Goal: Navigation & Orientation: Find specific page/section

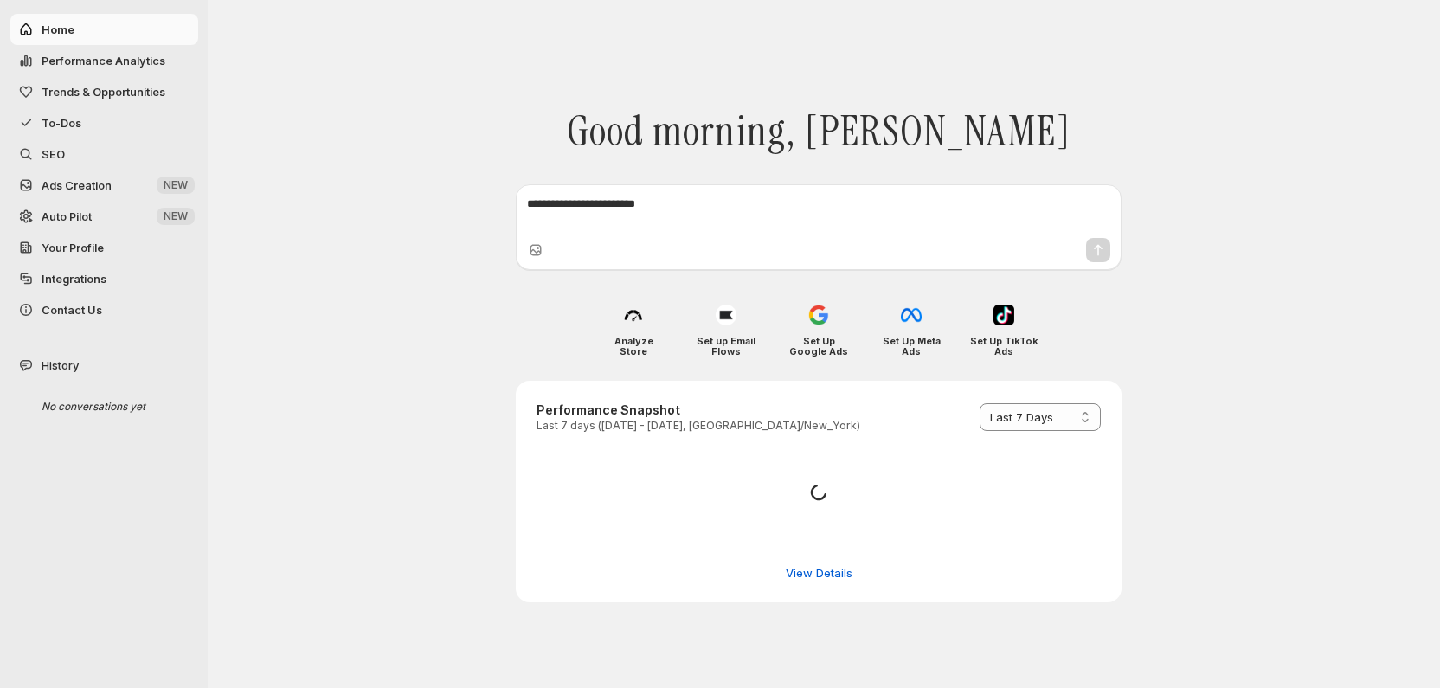
select select "*********"
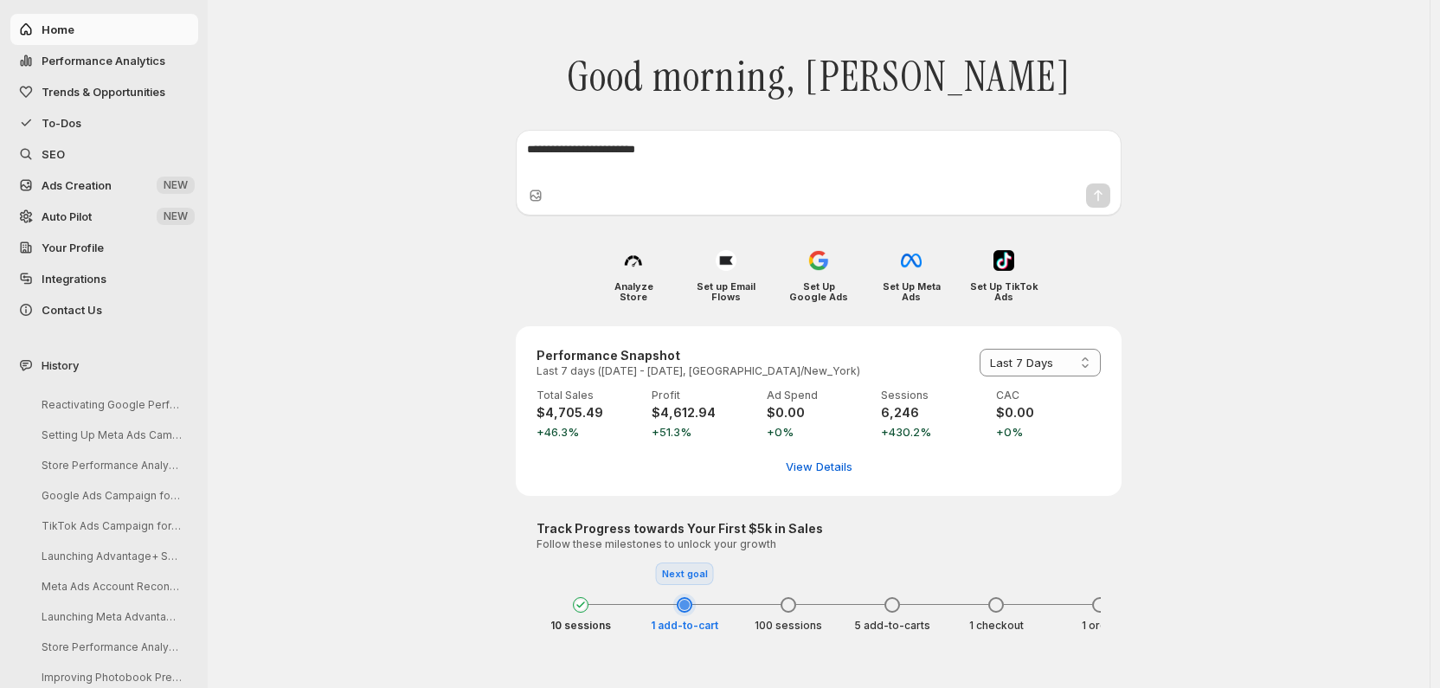
click at [109, 61] on span "Performance Analytics" at bounding box center [104, 61] width 124 height 14
select select "**********"
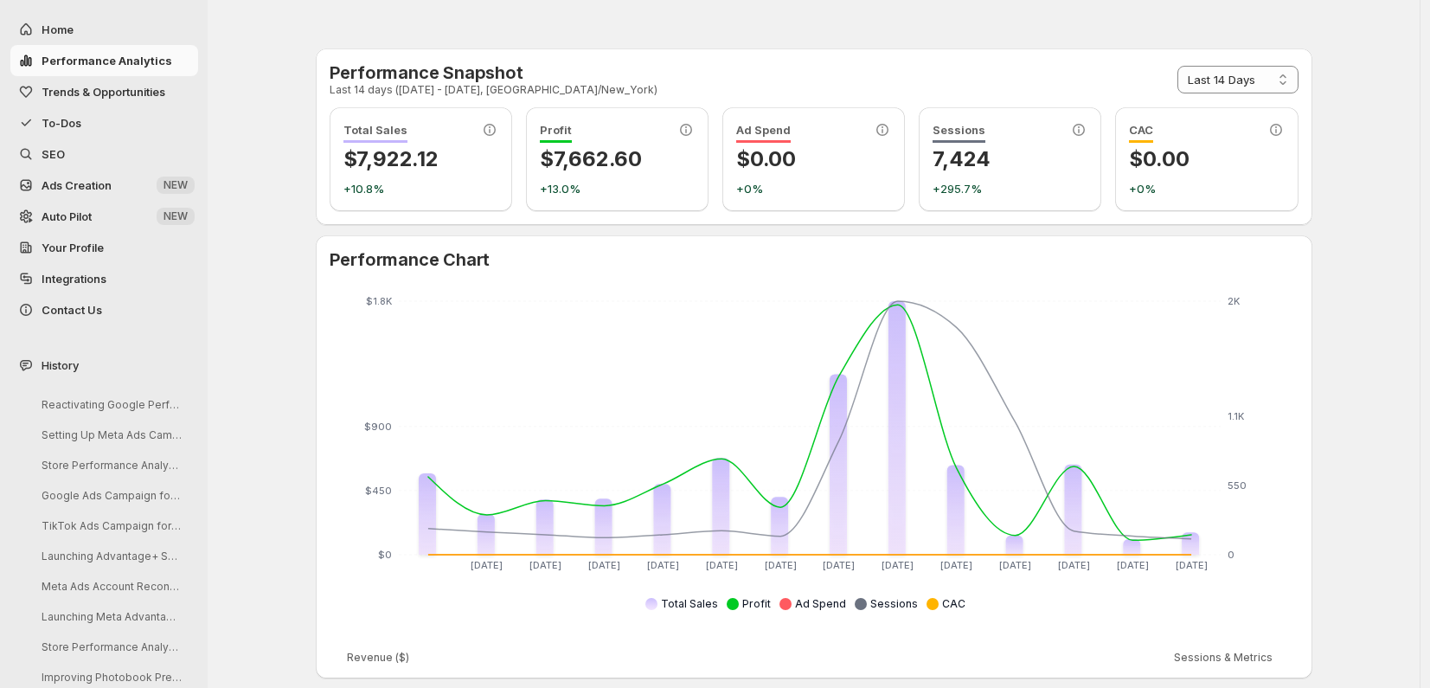
click at [110, 93] on span "Trends & Opportunities" at bounding box center [104, 92] width 124 height 14
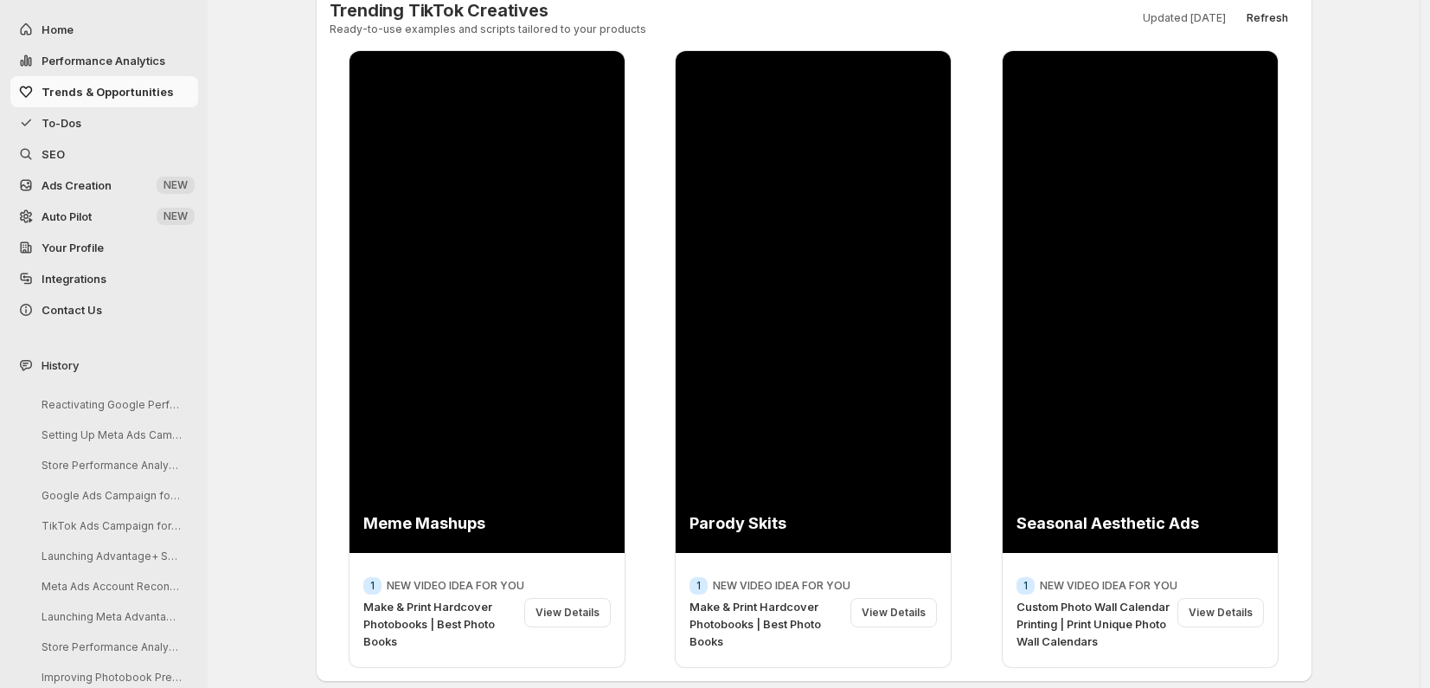
scroll to position [153, 0]
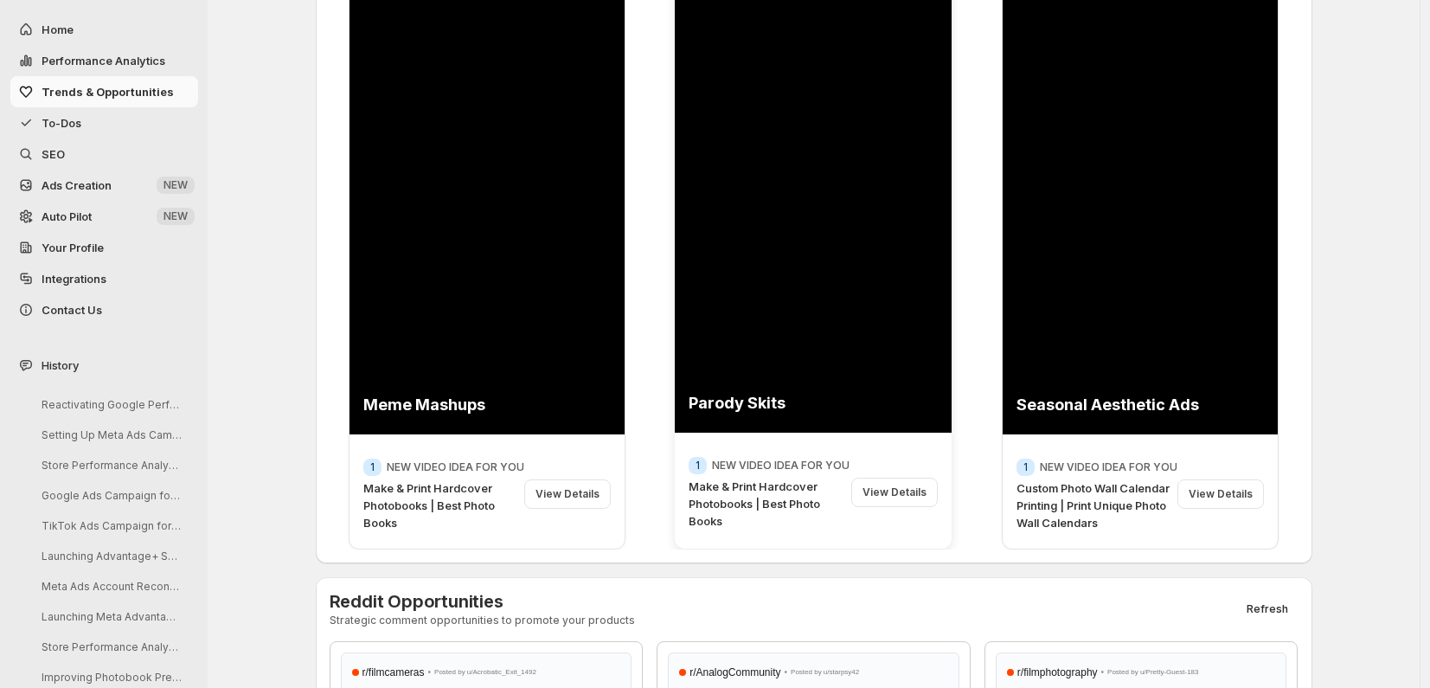
click at [903, 498] on div "View Details" at bounding box center [895, 492] width 87 height 29
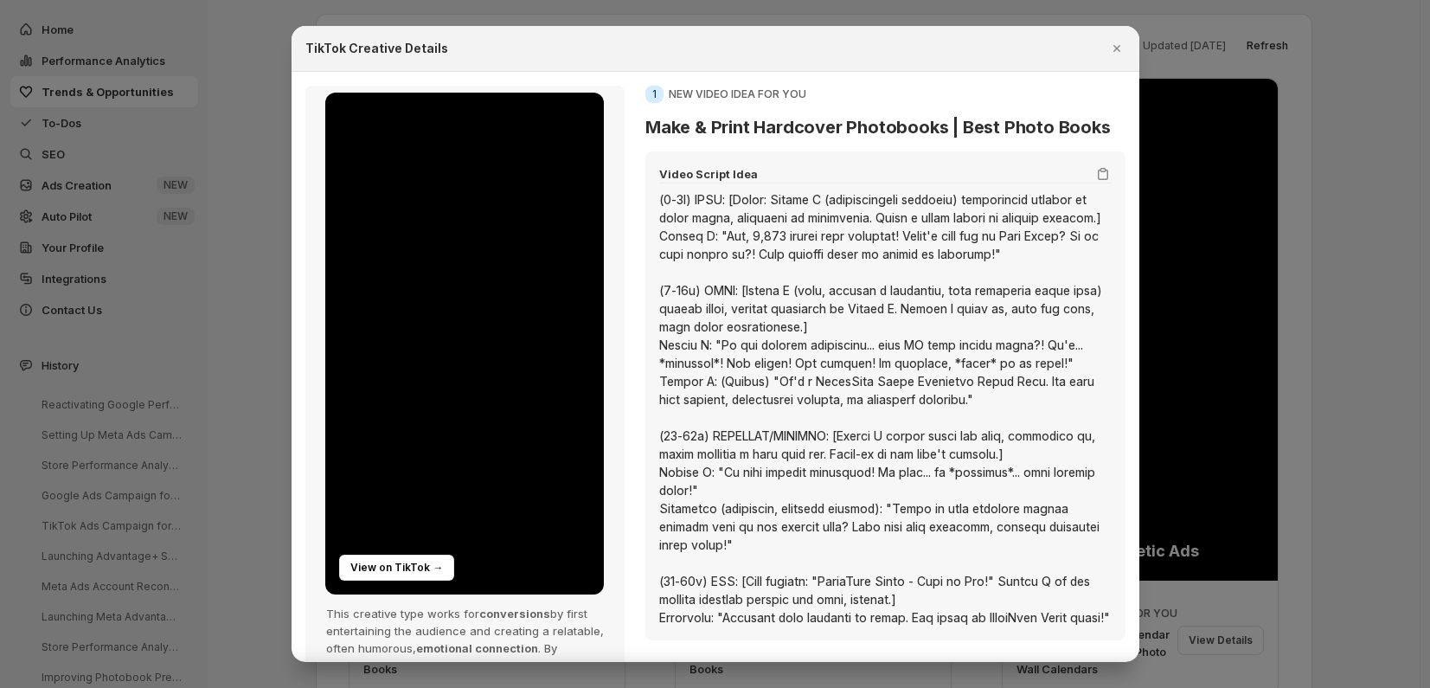
scroll to position [0, 0]
click at [1121, 45] on icon "Close" at bounding box center [1117, 48] width 17 height 17
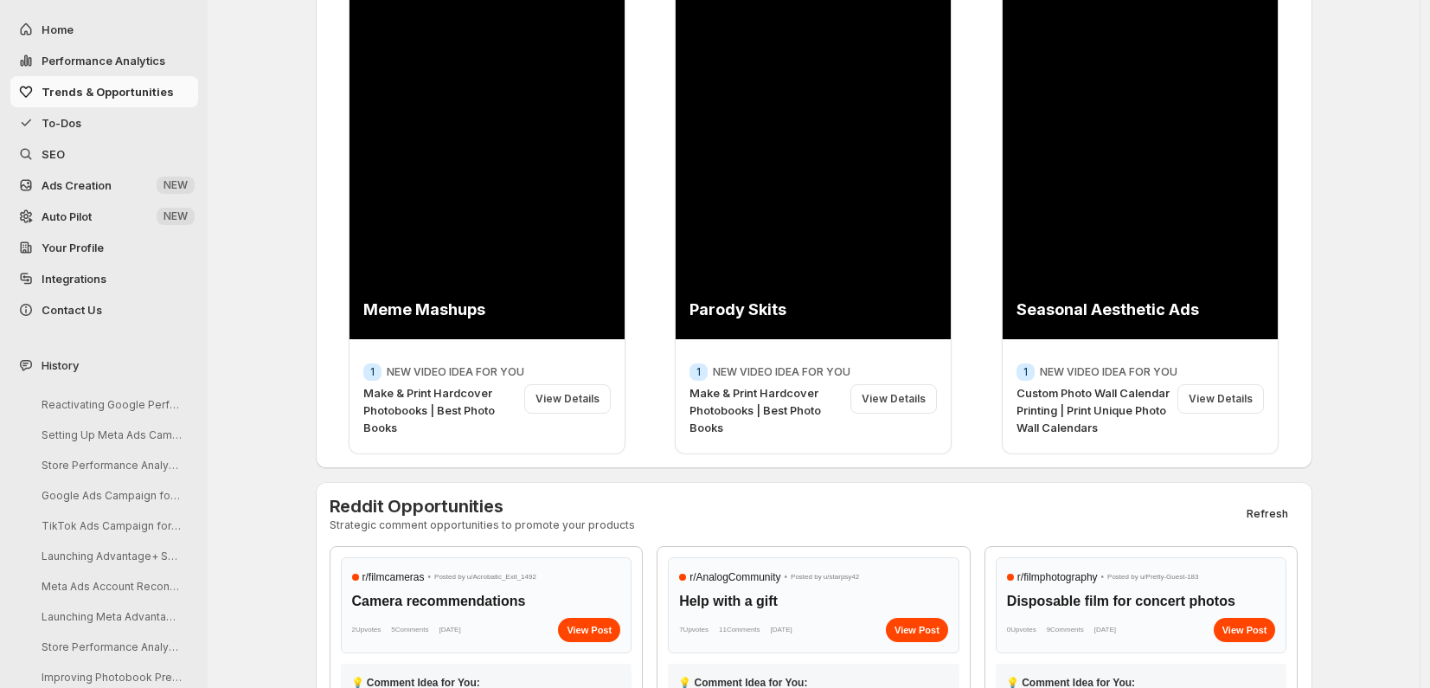
scroll to position [452, 0]
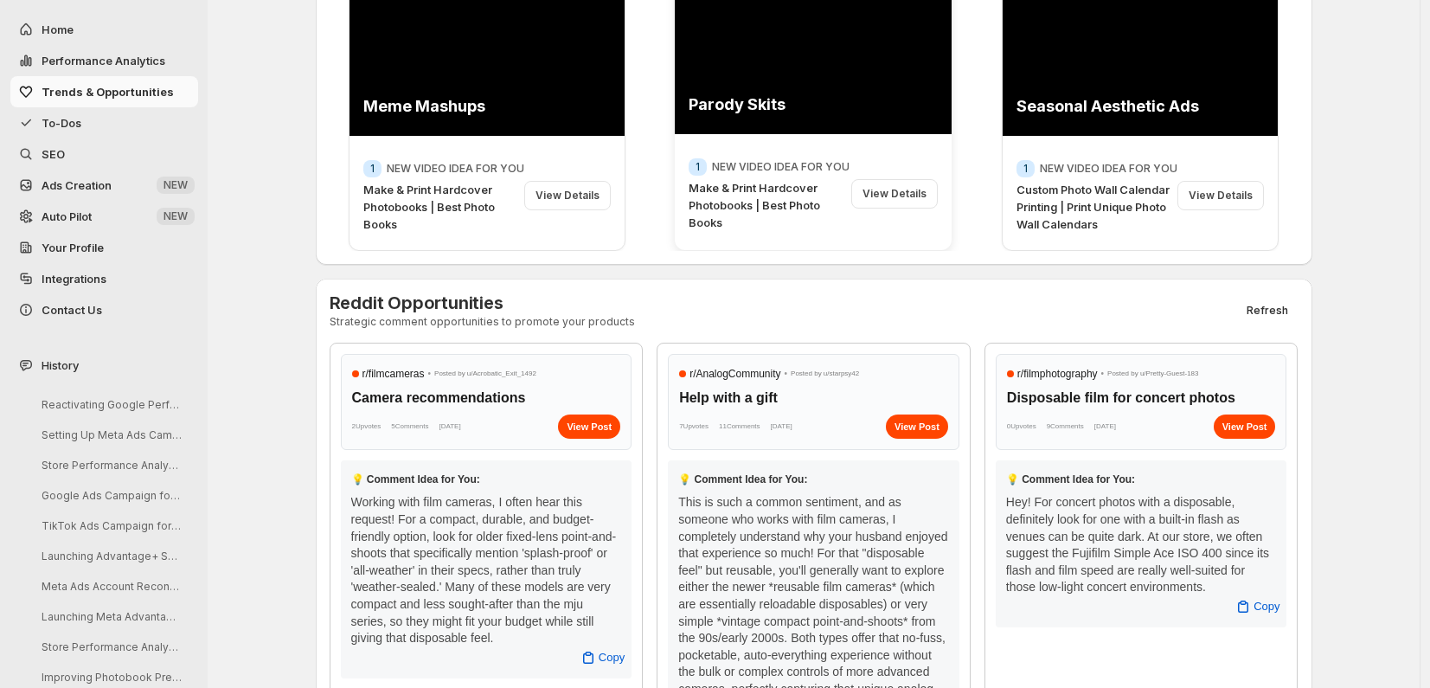
click at [906, 192] on div "View Details" at bounding box center [895, 193] width 87 height 29
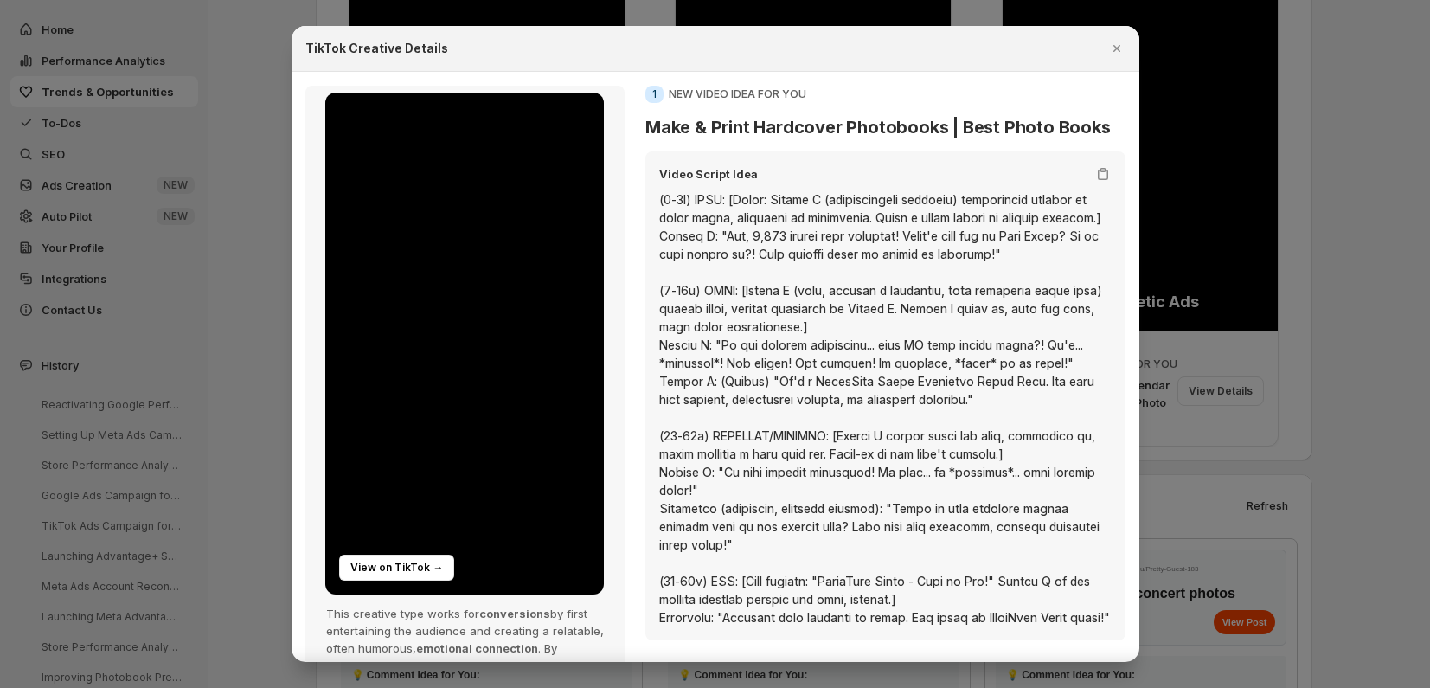
scroll to position [0, 0]
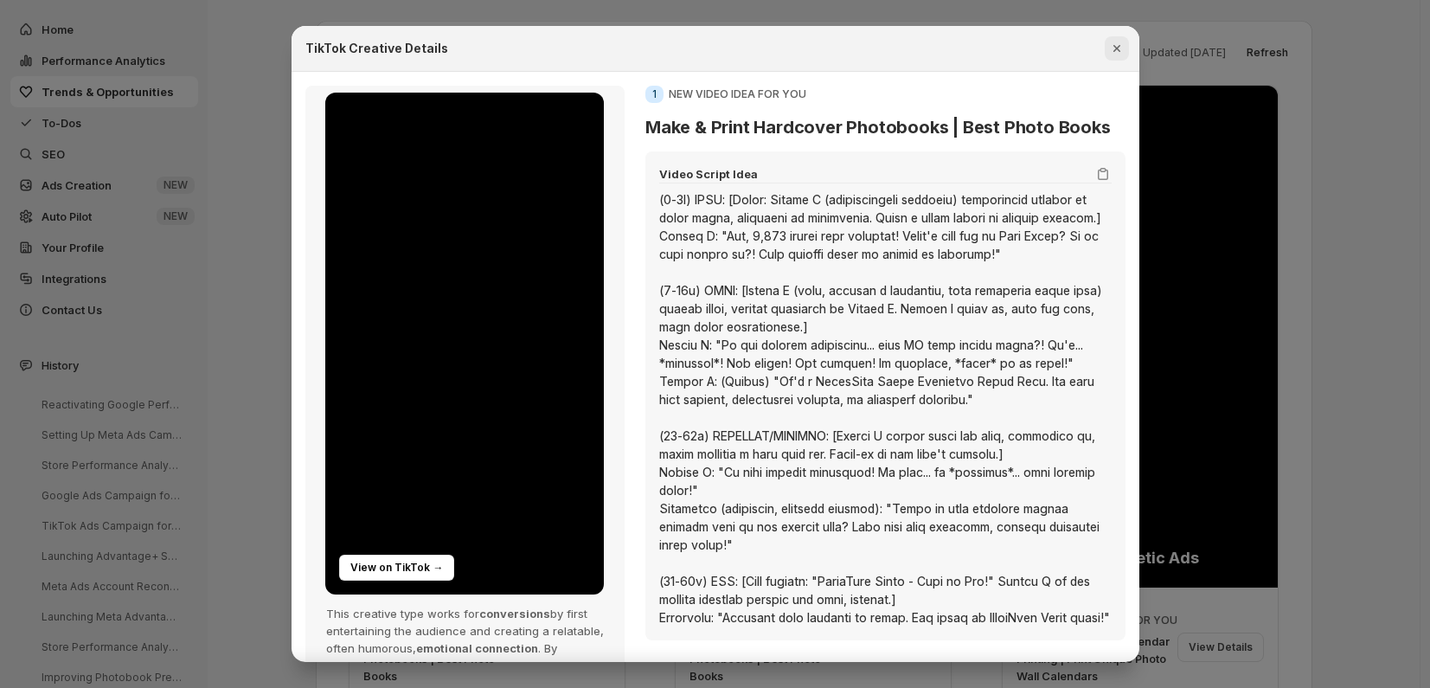
click at [1116, 49] on icon "Close" at bounding box center [1116, 48] width 7 height 7
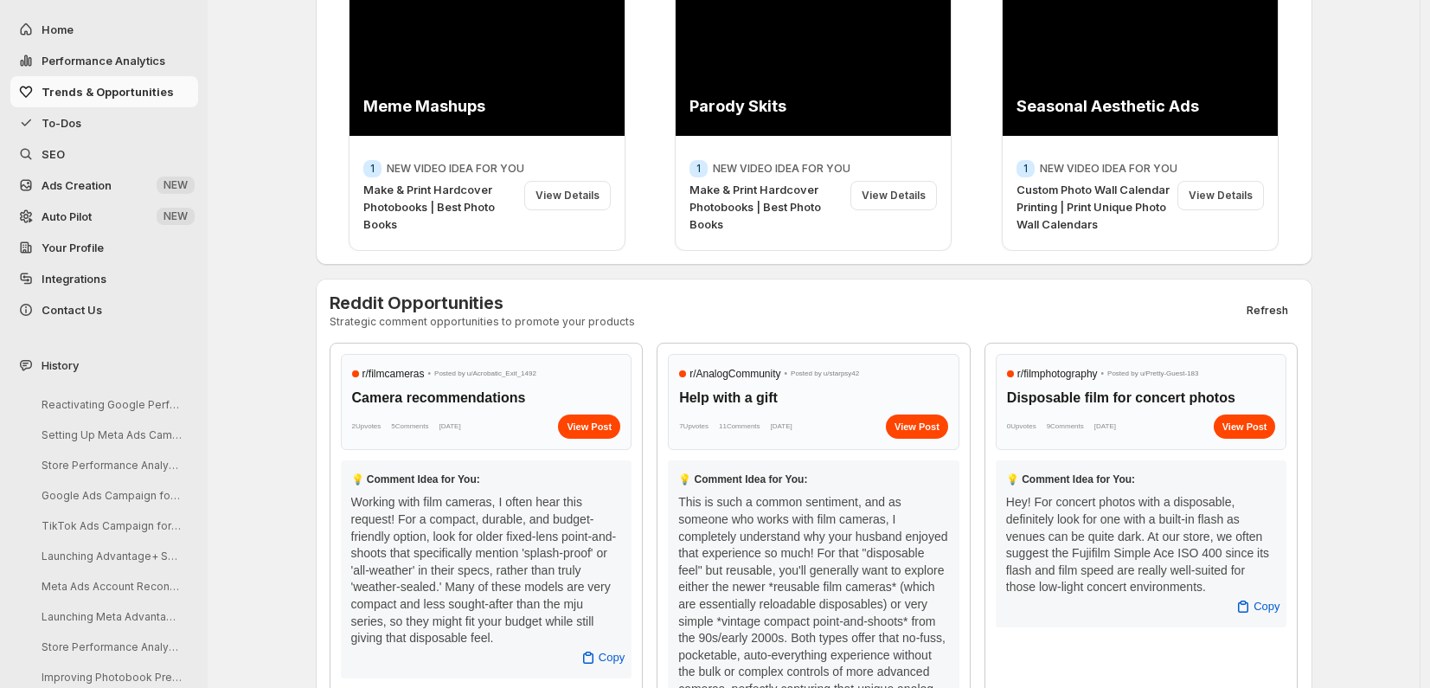
scroll to position [613, 0]
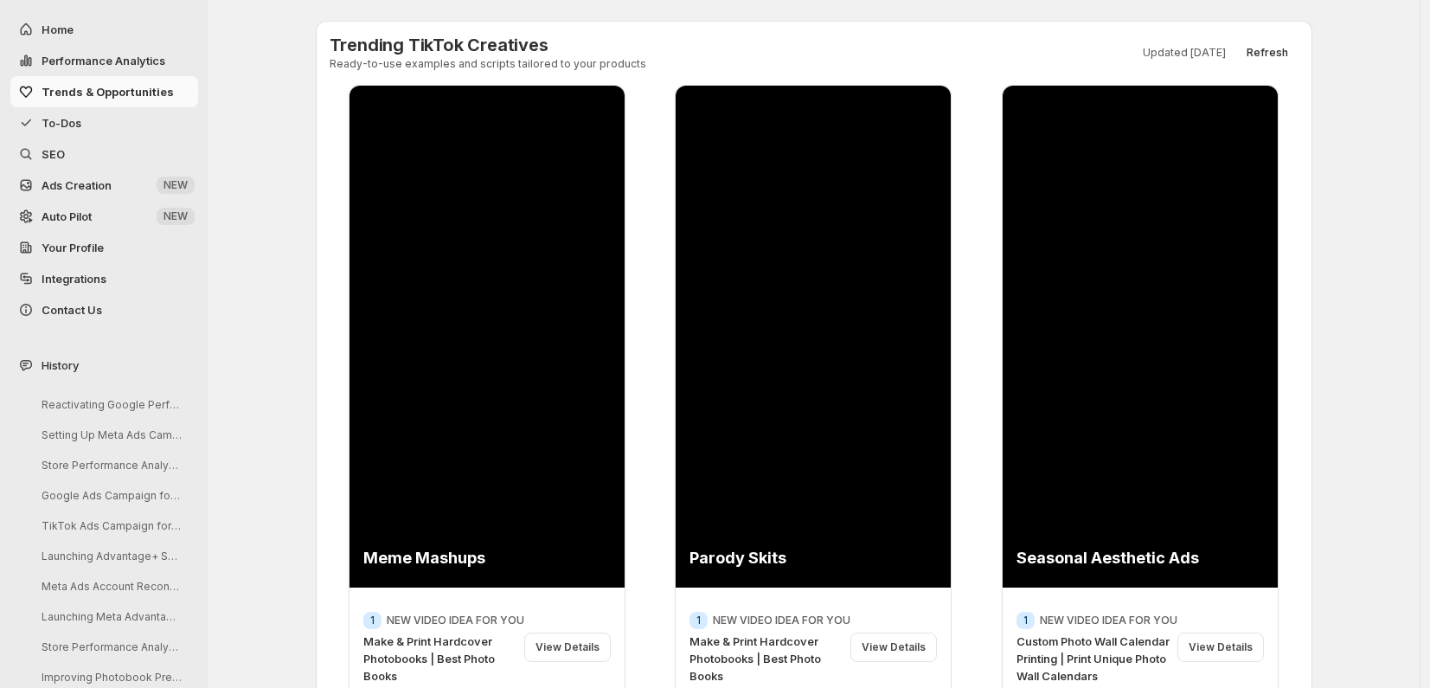
click at [60, 121] on span "To-Dos" at bounding box center [62, 123] width 40 height 14
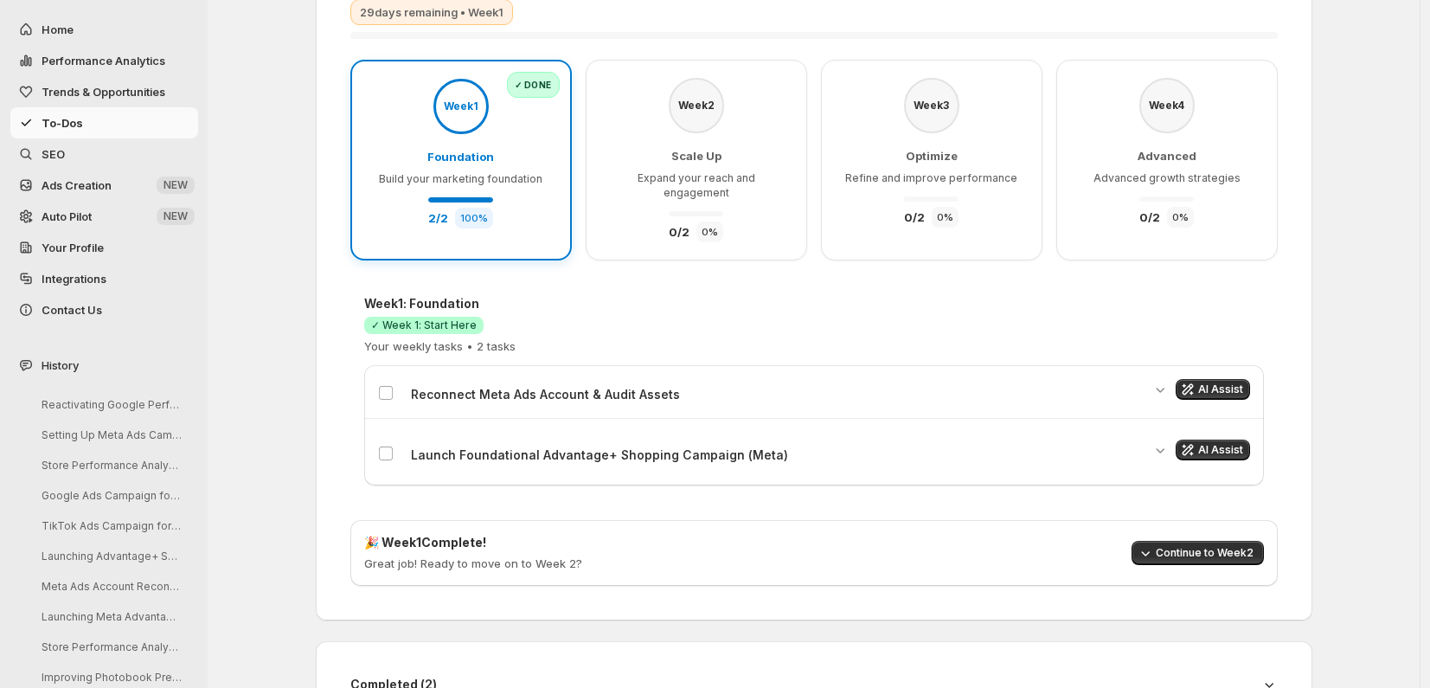
scroll to position [311, 0]
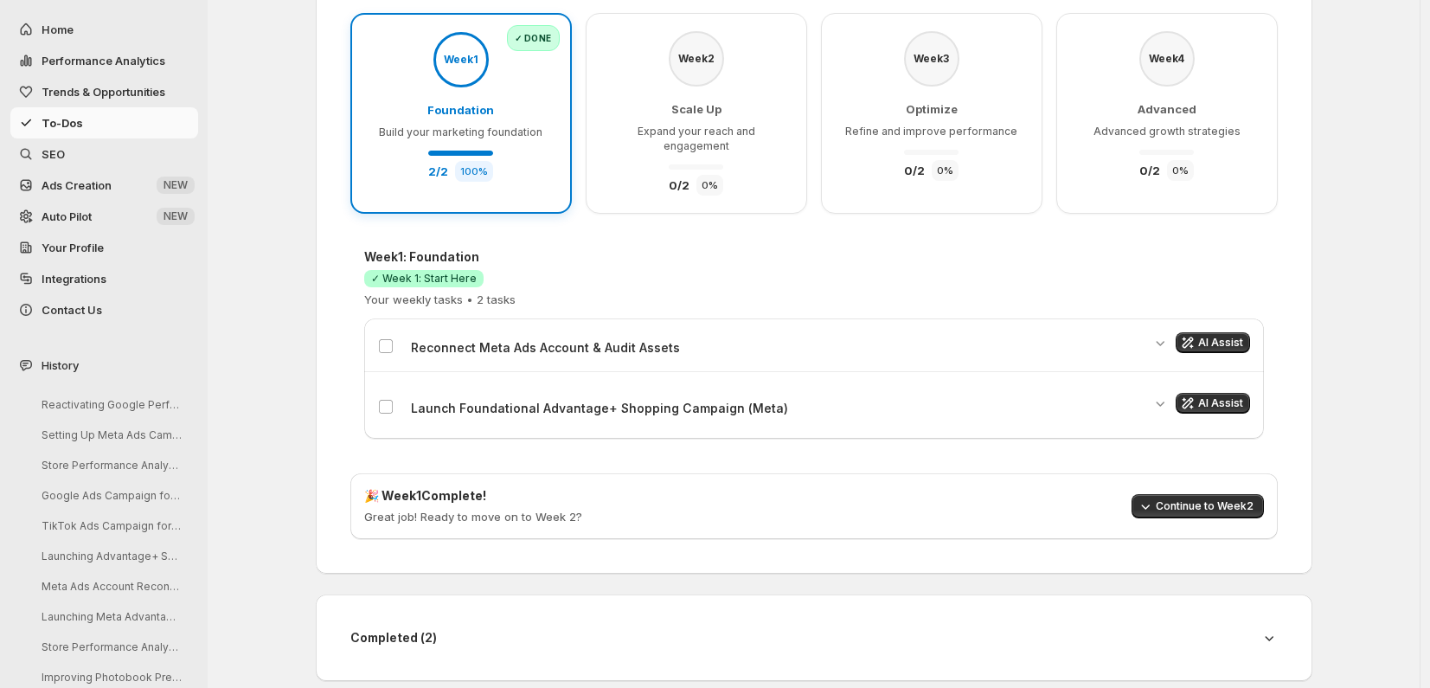
click at [57, 157] on span "SEO" at bounding box center [53, 154] width 23 height 14
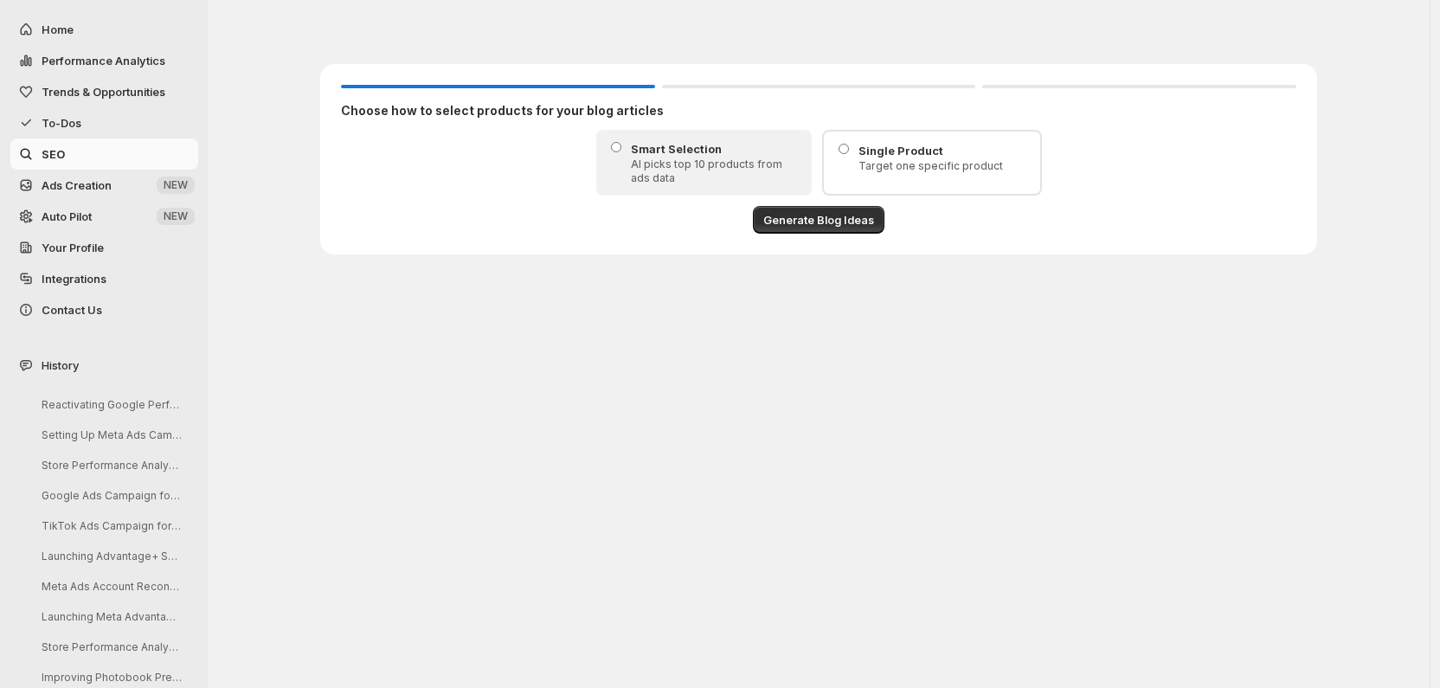
click at [56, 188] on span "Ads Creation" at bounding box center [77, 185] width 70 height 14
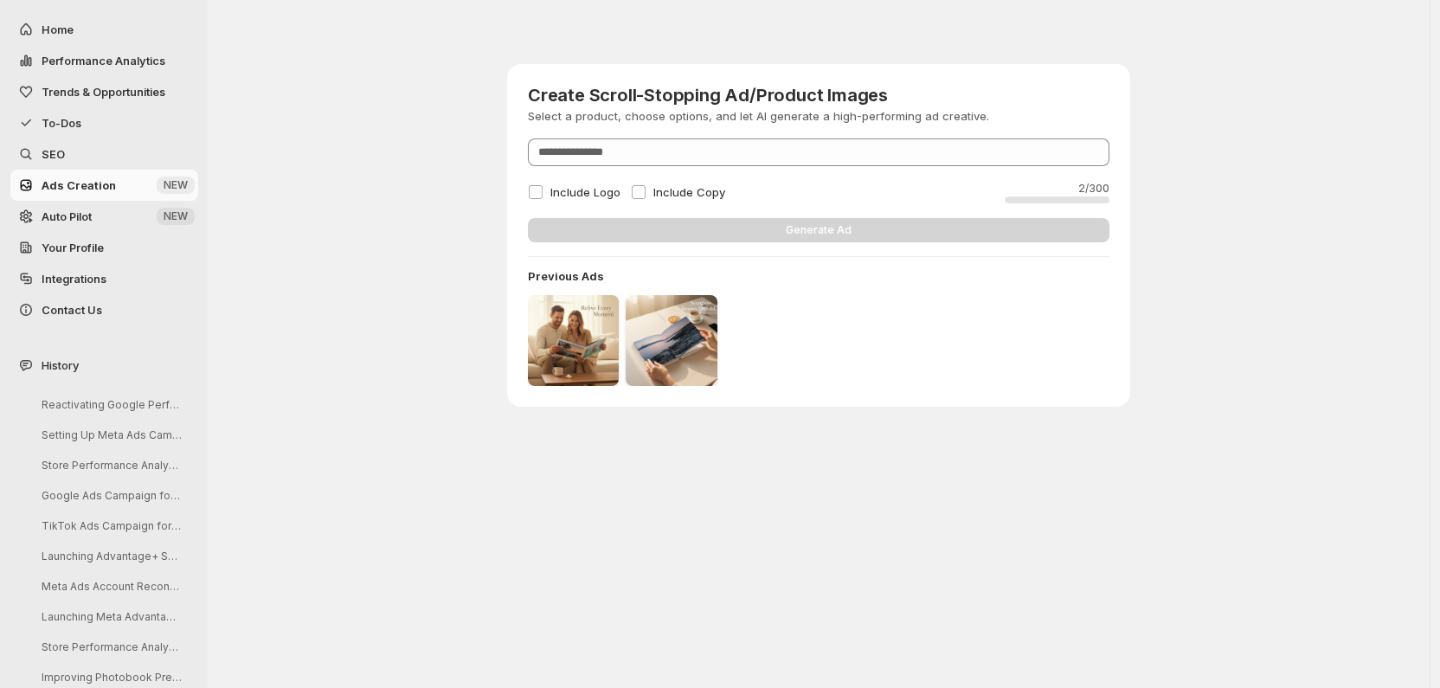
click at [58, 215] on span "Auto Pilot" at bounding box center [67, 216] width 50 height 14
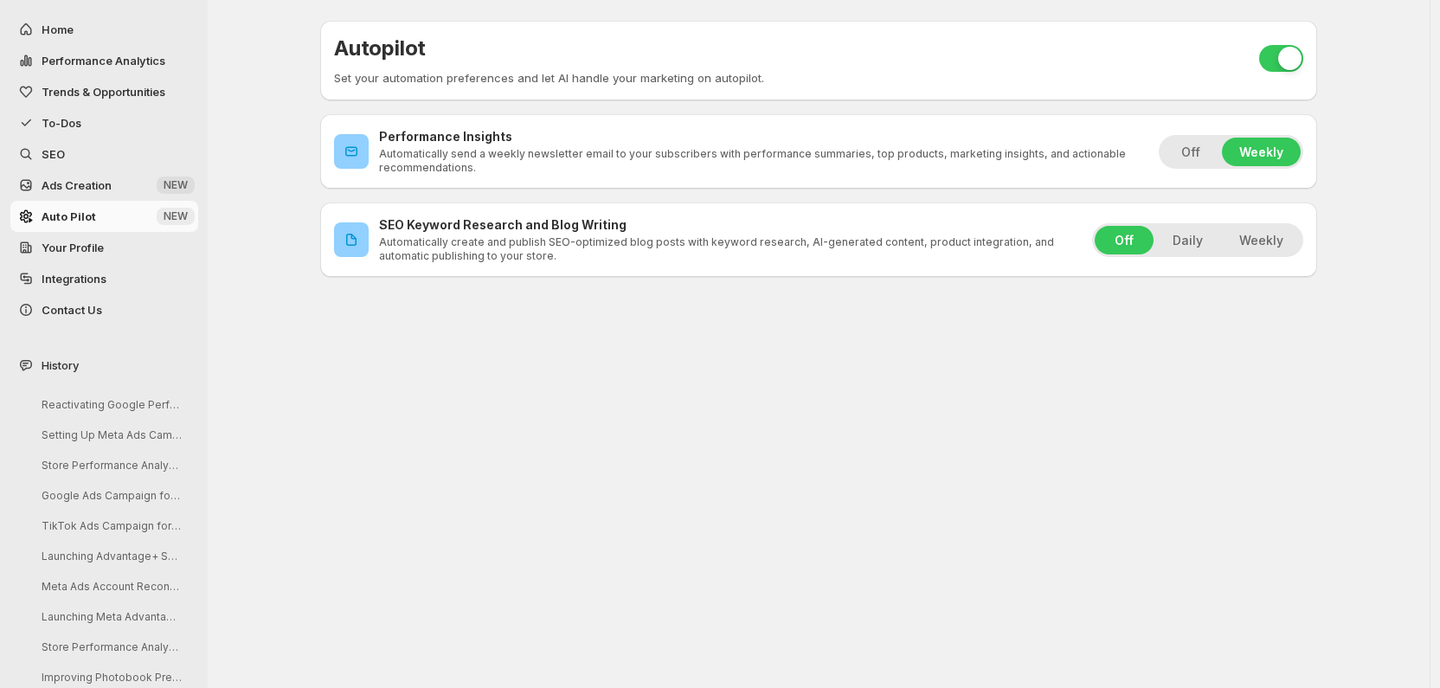
click at [1188, 238] on button "Daily" at bounding box center [1187, 240] width 65 height 29
click at [88, 246] on span "Your Profile" at bounding box center [73, 248] width 62 height 14
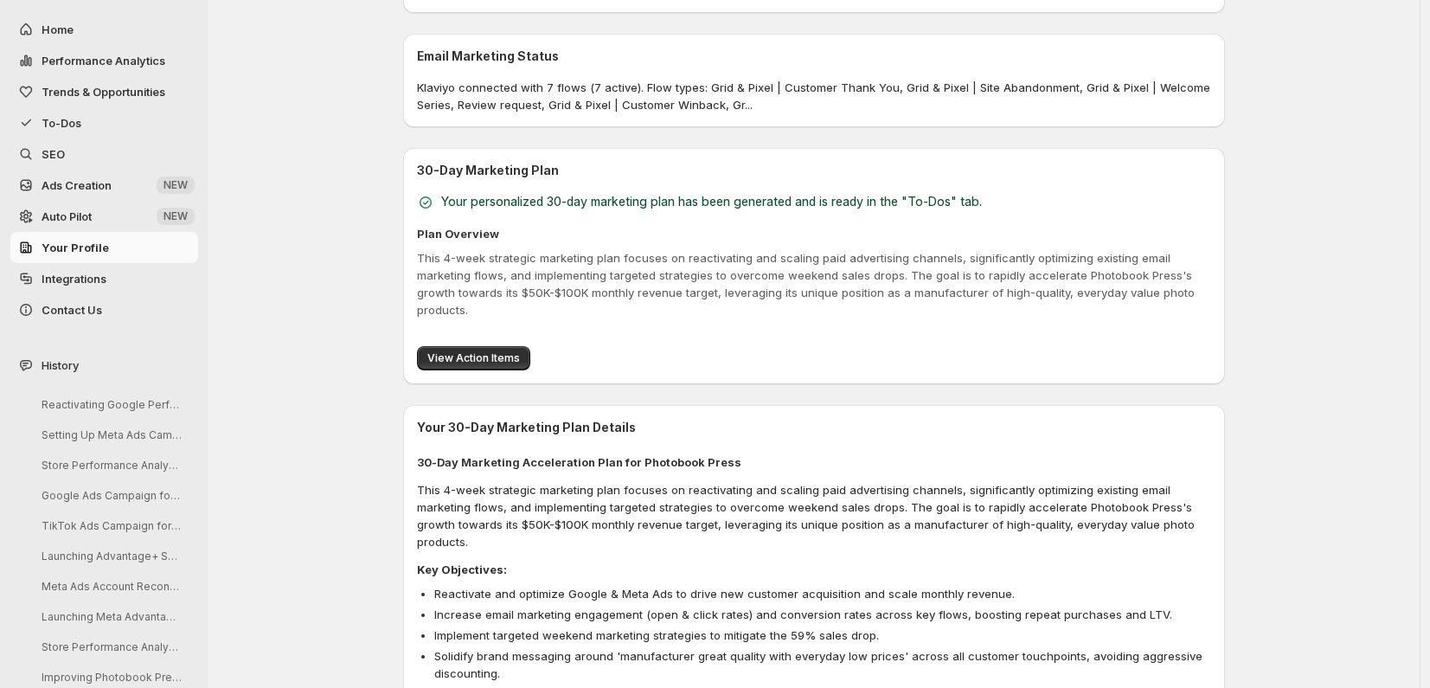
scroll to position [1135, 0]
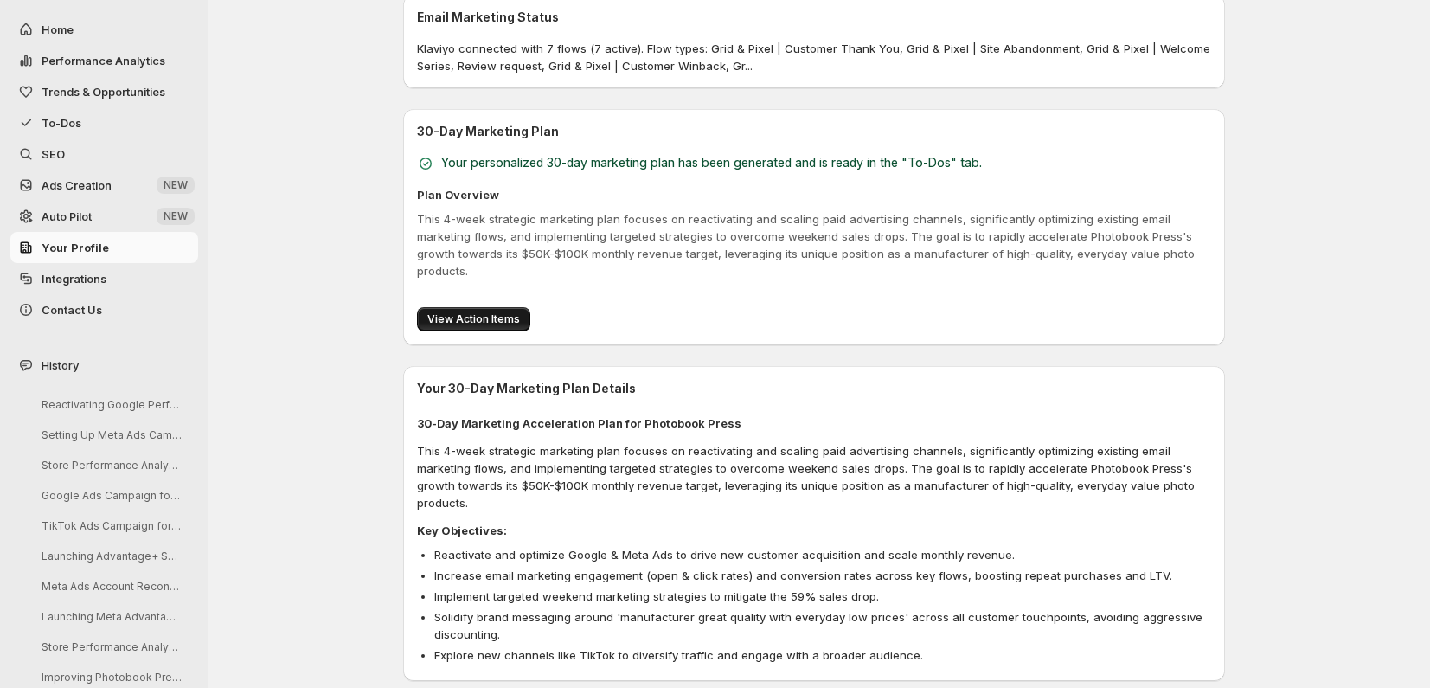
click at [489, 312] on span "View Action Items" at bounding box center [473, 319] width 93 height 14
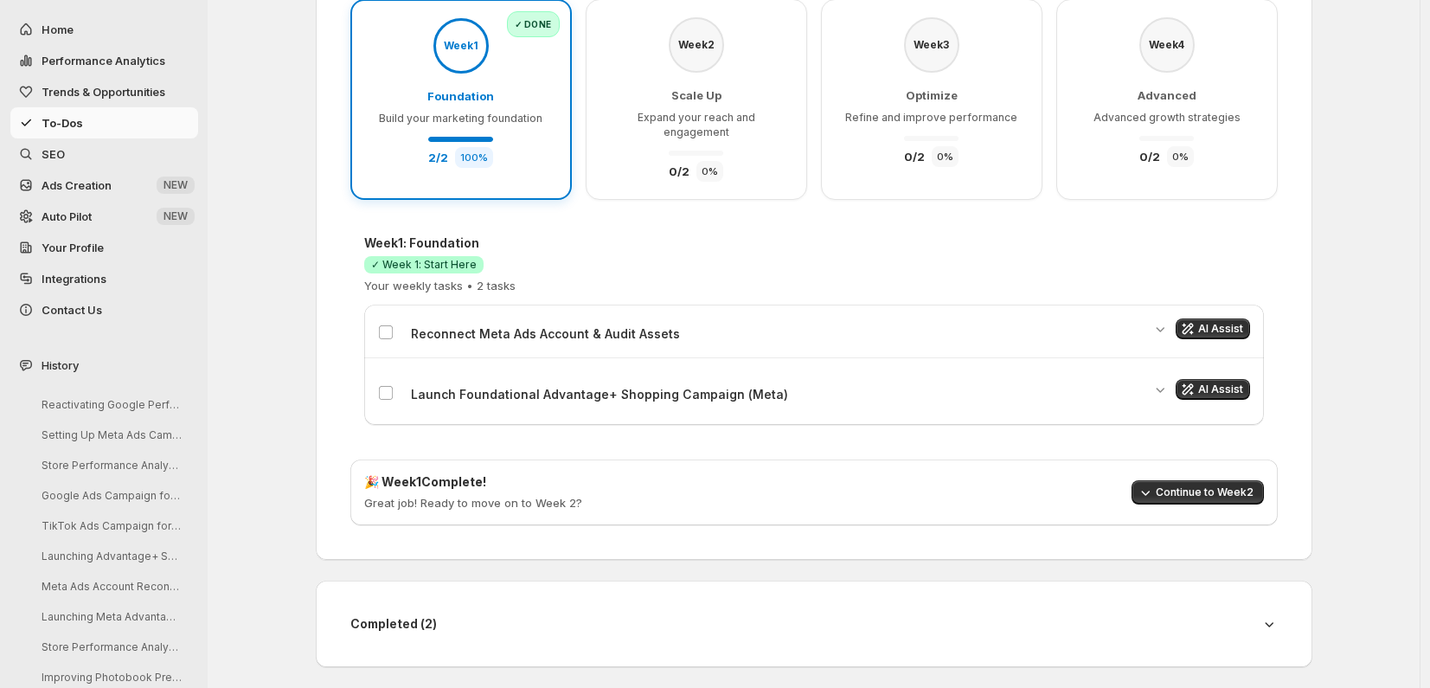
scroll to position [311, 0]
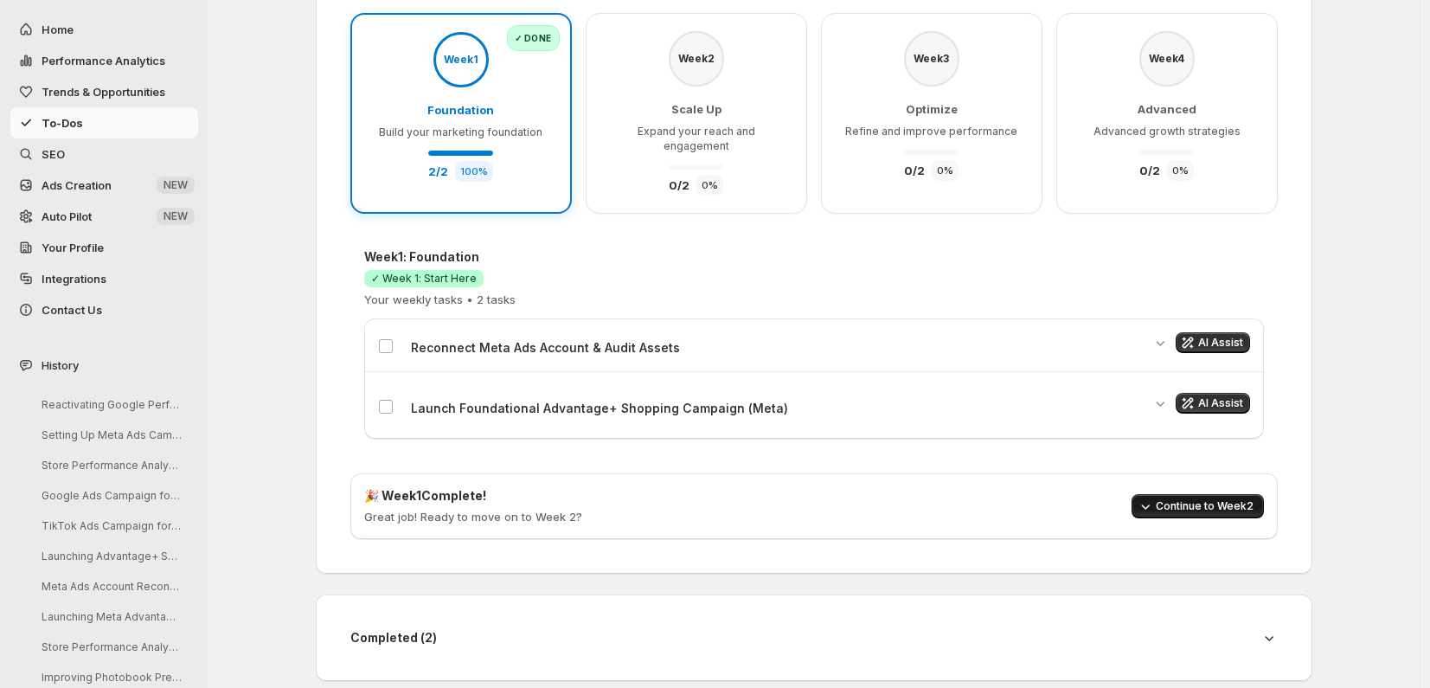
click at [1192, 499] on span "Continue to Week 2" at bounding box center [1205, 506] width 98 height 14
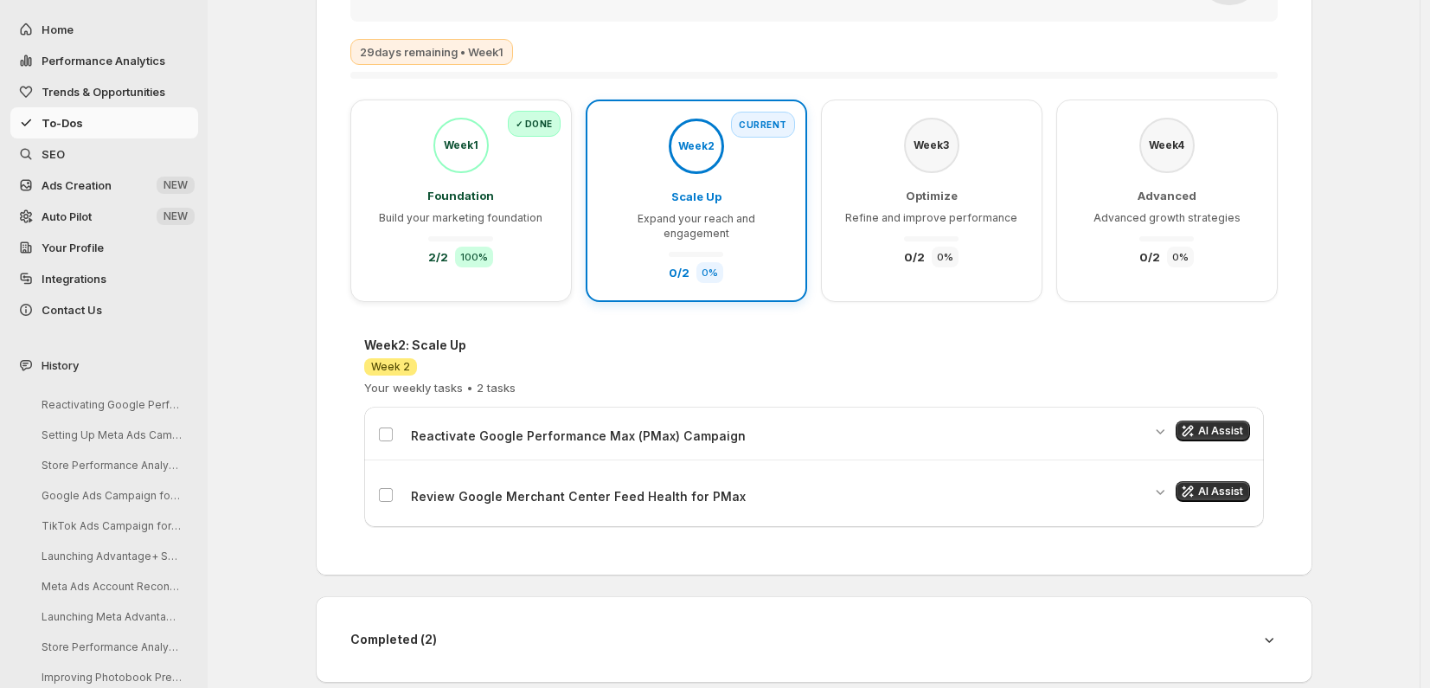
scroll to position [118, 0]
